Goal: Find specific page/section: Find specific page/section

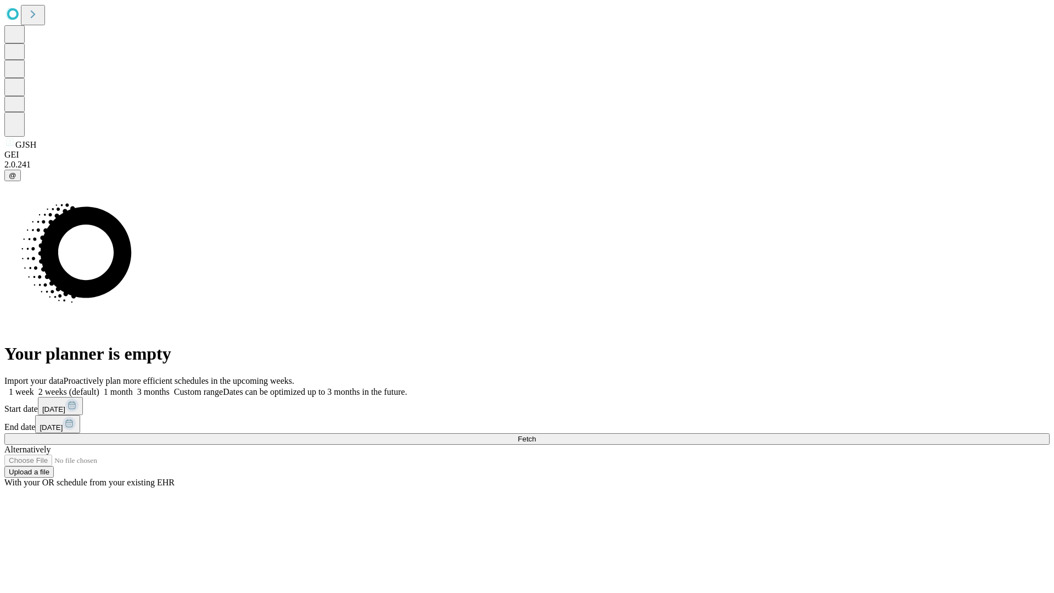
click at [536, 435] on span "Fetch" at bounding box center [527, 439] width 18 height 8
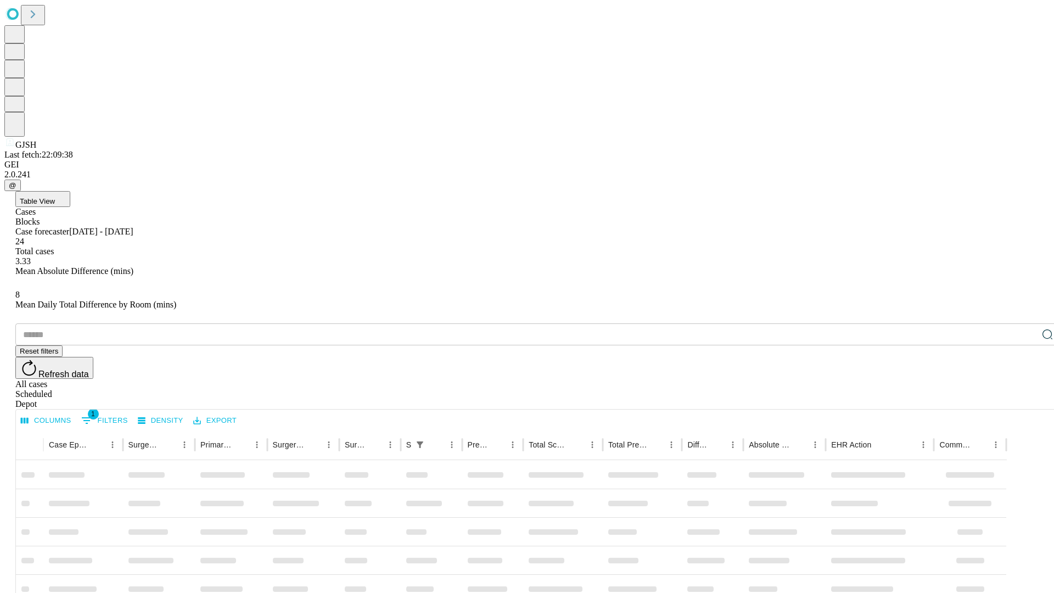
click at [1026, 399] on div "Depot" at bounding box center [538, 404] width 1046 height 10
